Goal: Information Seeking & Learning: Learn about a topic

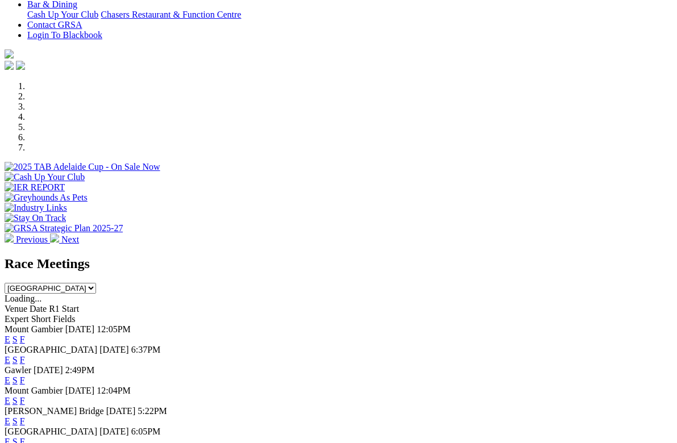
scroll to position [279, 0]
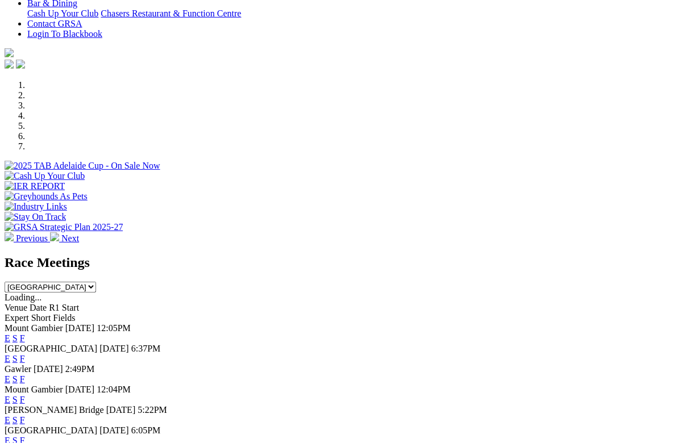
click at [81, 344] on div "Angle Park Today 6:37PM E S F" at bounding box center [339, 354] width 668 height 20
click at [161, 344] on span "6:37PM" at bounding box center [146, 349] width 30 height 10
click at [74, 344] on span "[GEOGRAPHIC_DATA]" at bounding box center [51, 349] width 93 height 10
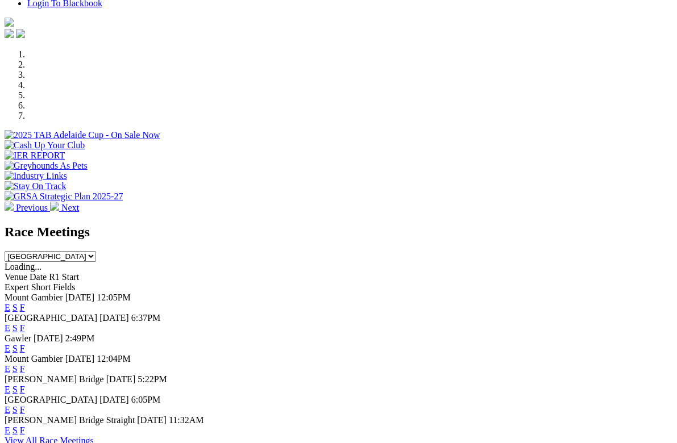
scroll to position [309, 0]
click at [51, 314] on span "[GEOGRAPHIC_DATA]" at bounding box center [51, 319] width 93 height 10
click at [57, 314] on div "Angle Park Today 6:37PM E S F" at bounding box center [339, 324] width 668 height 20
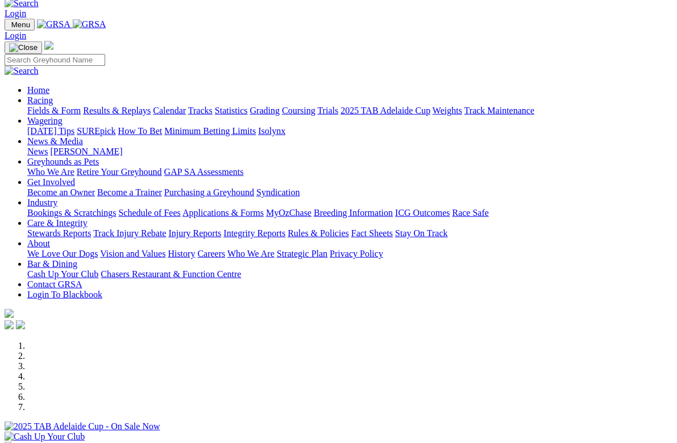
scroll to position [19, 0]
click at [53, 95] on link "Racing" at bounding box center [40, 100] width 26 height 10
click at [146, 105] on link "Results & Replays" at bounding box center [117, 110] width 68 height 10
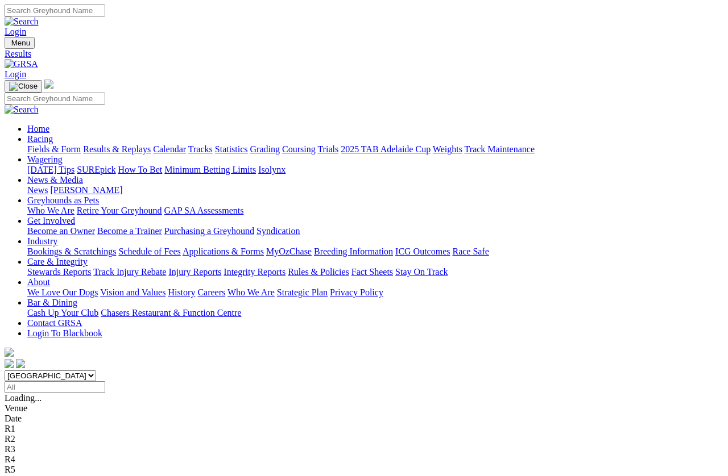
scroll to position [7, 0]
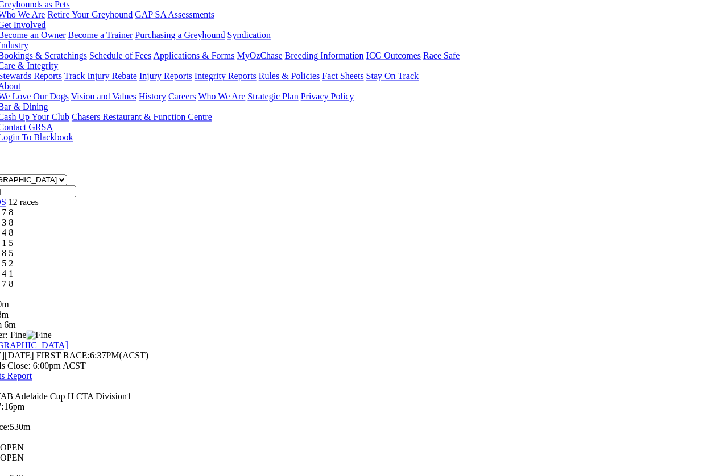
scroll to position [198, 29]
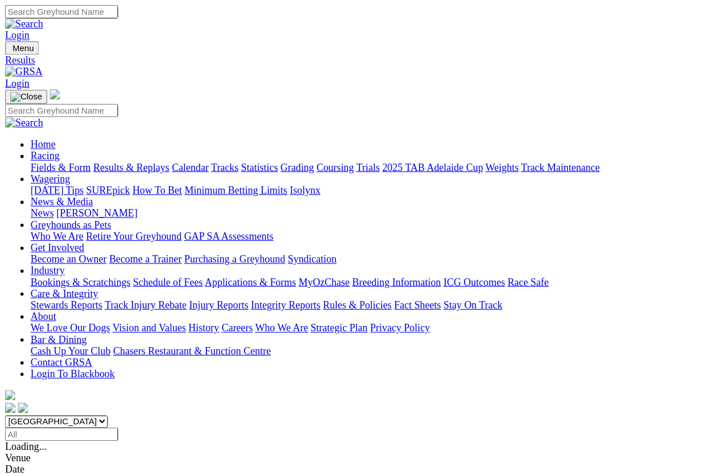
scroll to position [42, 0]
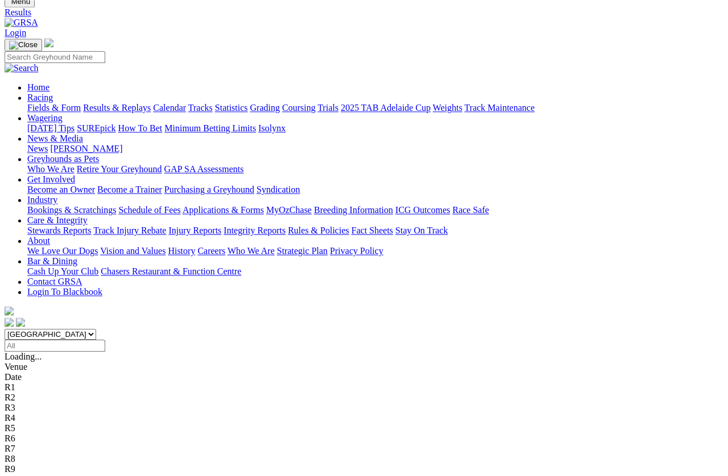
click at [146, 103] on link "Results & Replays" at bounding box center [117, 108] width 68 height 10
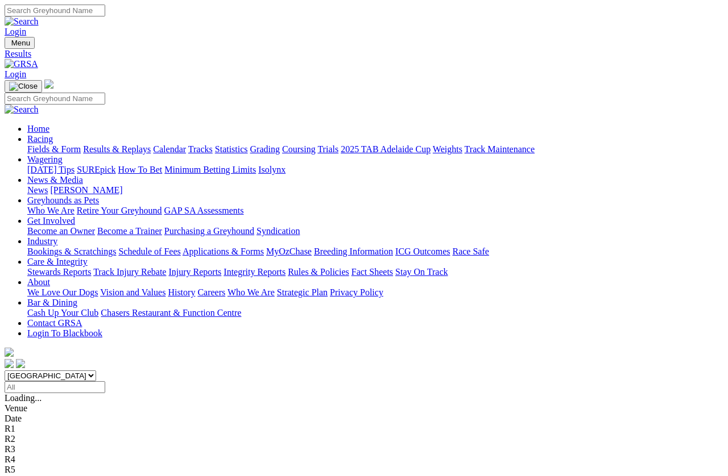
scroll to position [7, 0]
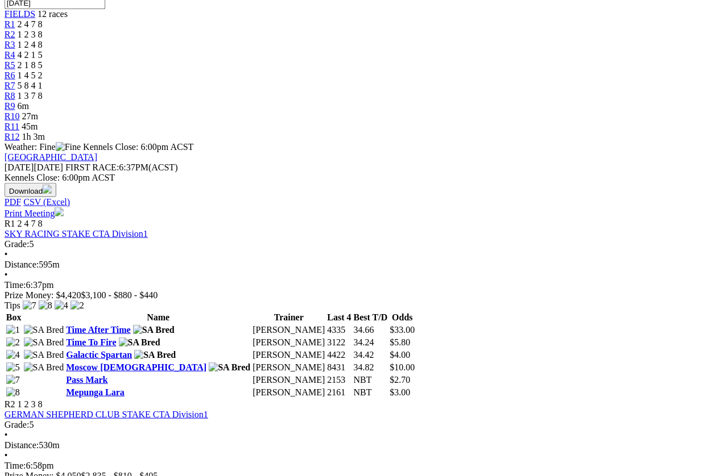
scroll to position [391, 6]
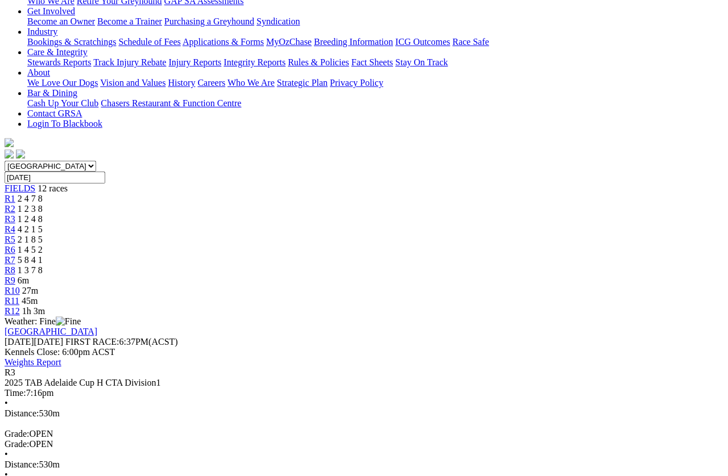
scroll to position [213, 0]
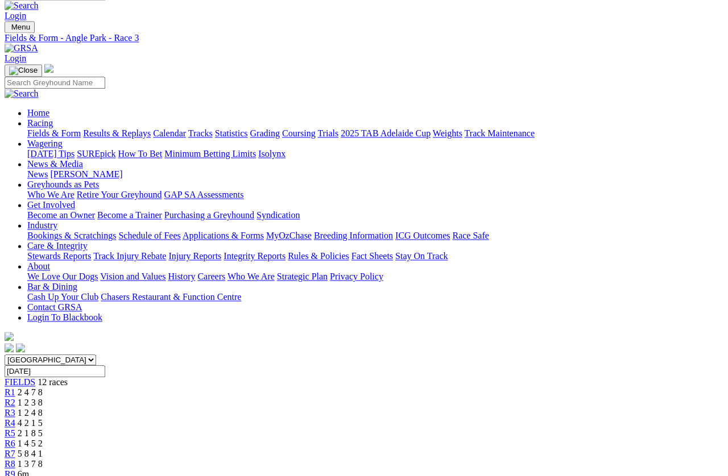
scroll to position [0, 0]
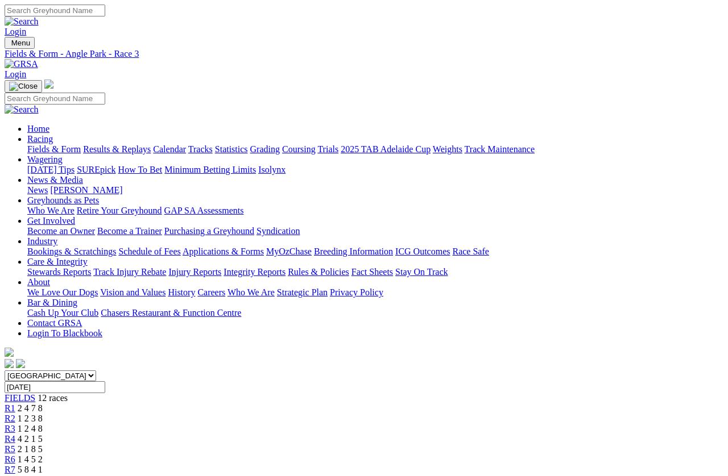
click at [63, 155] on link "Wagering" at bounding box center [44, 160] width 35 height 10
click at [151, 144] on link "Results & Replays" at bounding box center [117, 149] width 68 height 10
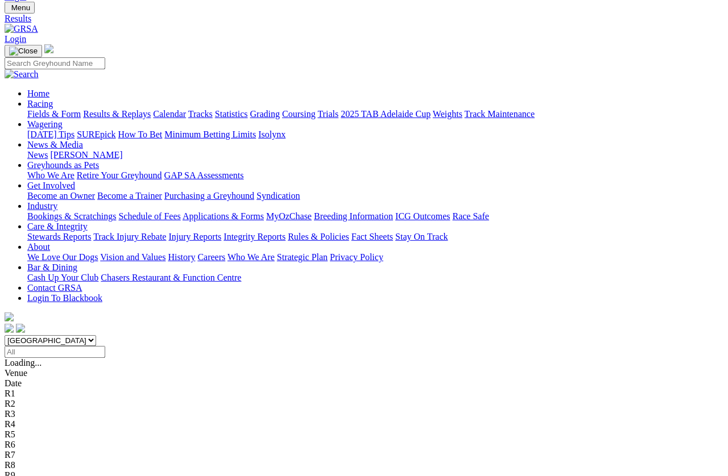
scroll to position [37, 0]
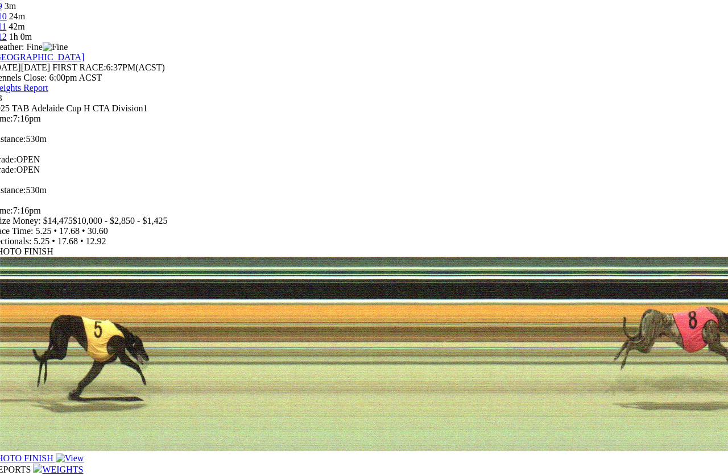
scroll to position [484, 13]
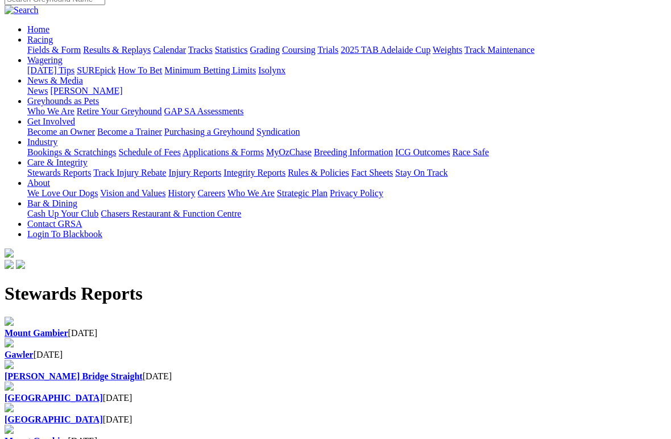
scroll to position [88, 0]
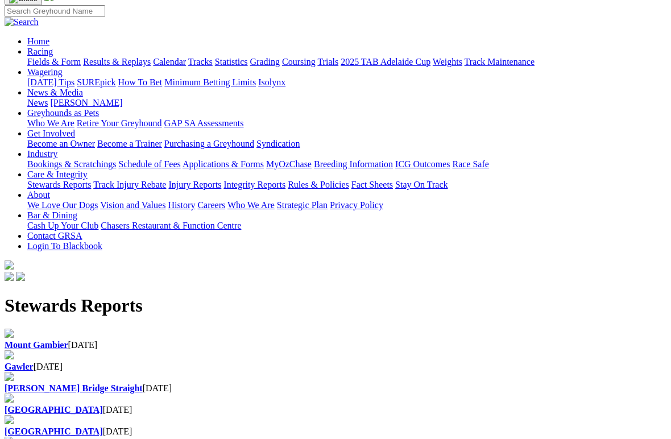
click at [68, 340] on b "Mount Gambier" at bounding box center [37, 345] width 64 height 10
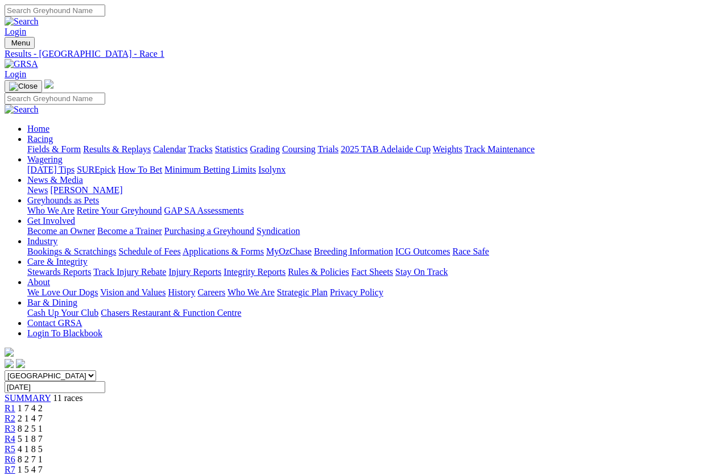
scroll to position [7, 0]
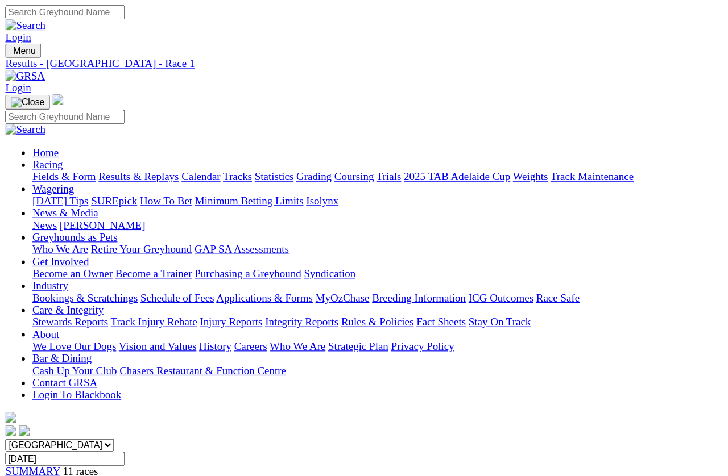
scroll to position [17, 0]
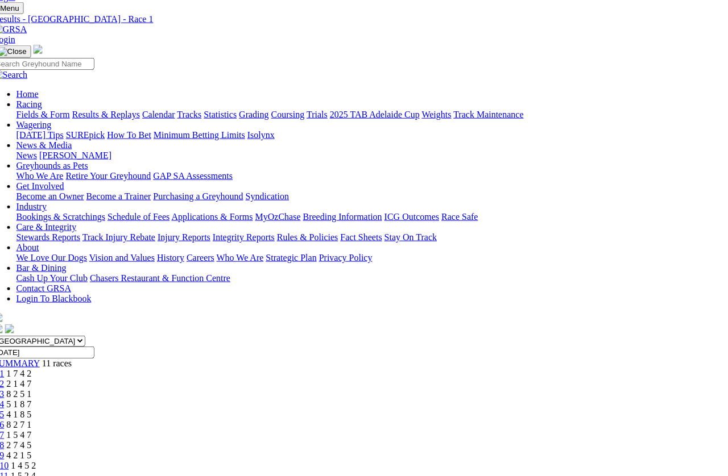
scroll to position [35, 11]
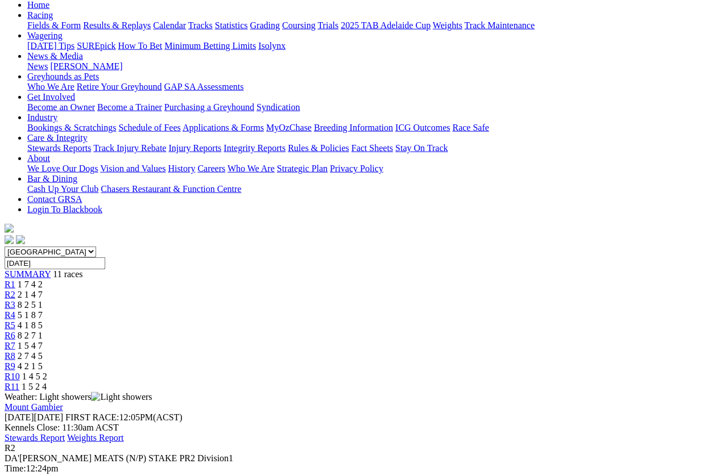
scroll to position [140, 0]
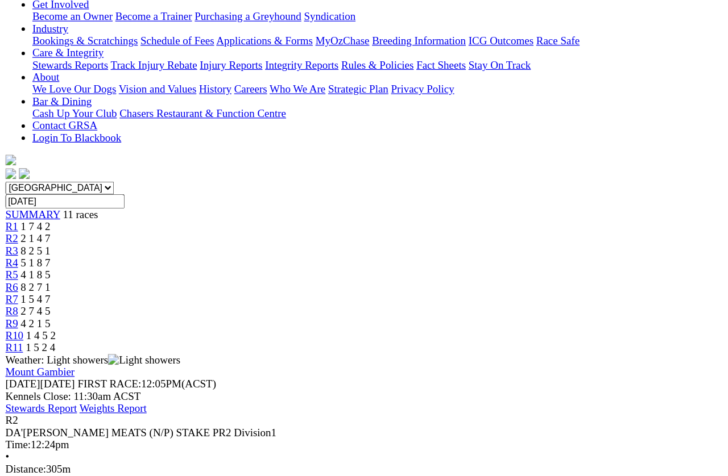
scroll to position [217, 0]
